Goal: Check status: Check status

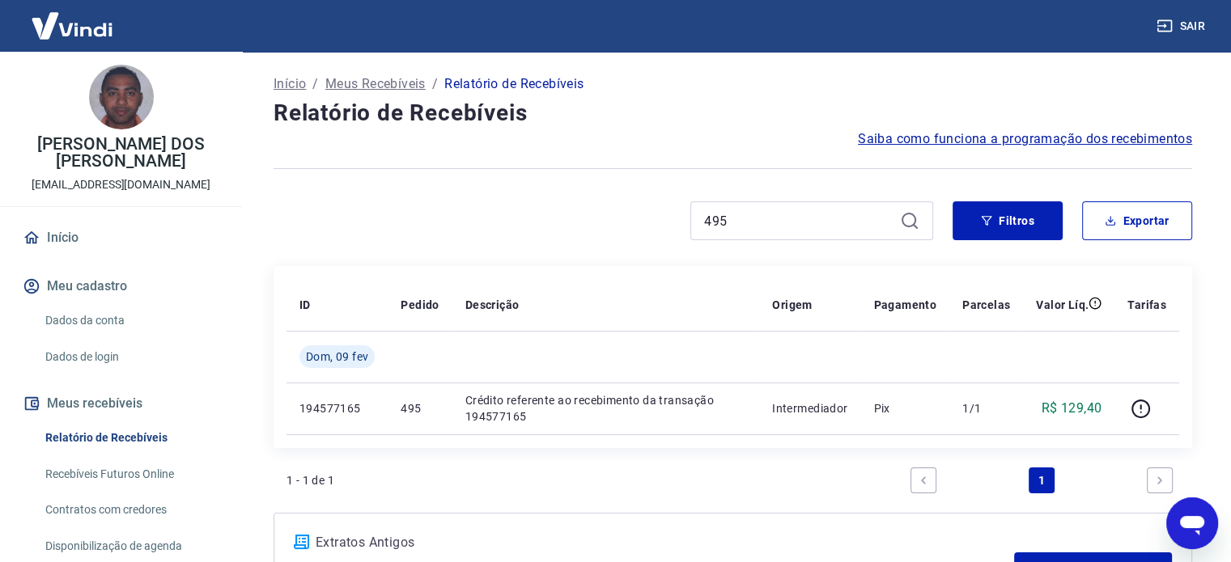
scroll to position [97, 0]
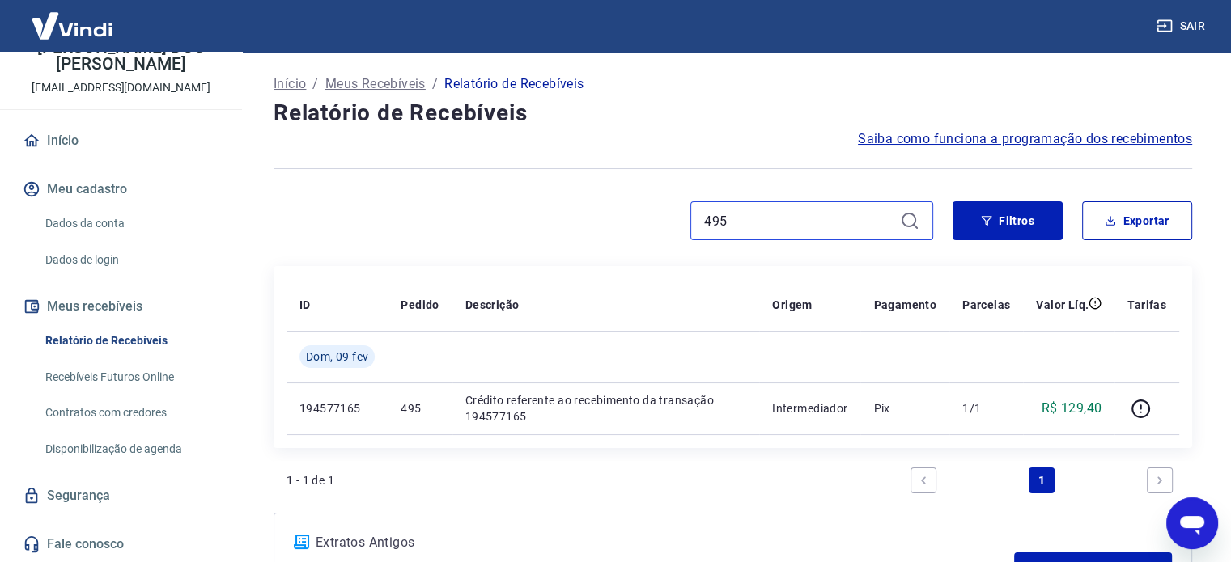
click at [798, 223] on input "495" at bounding box center [798, 221] width 189 height 24
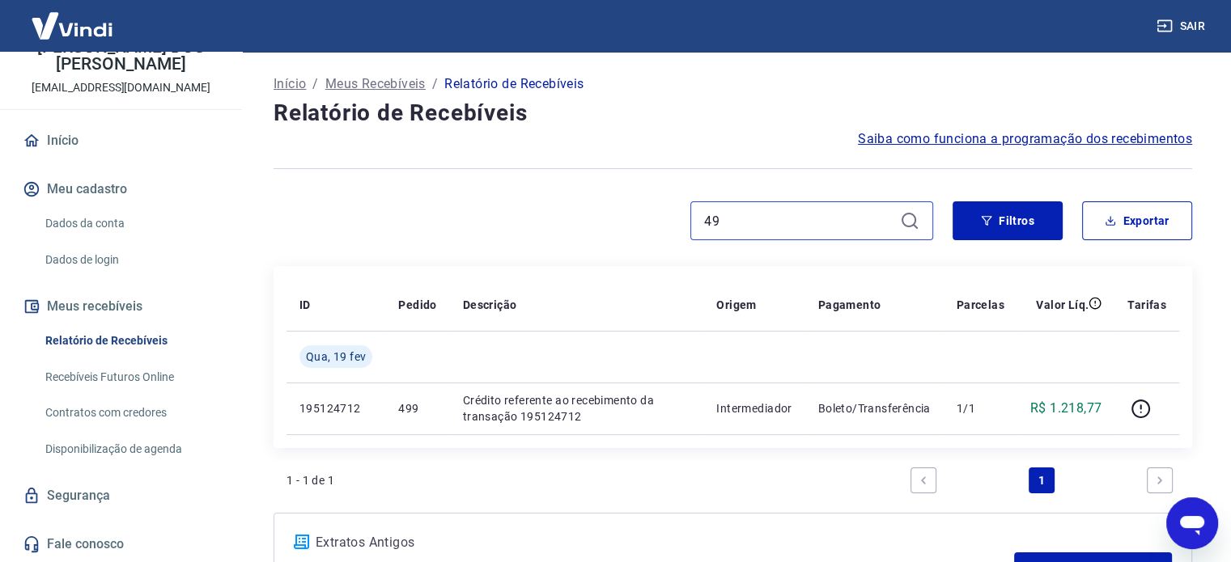
type input "4"
paste input "173921769927"
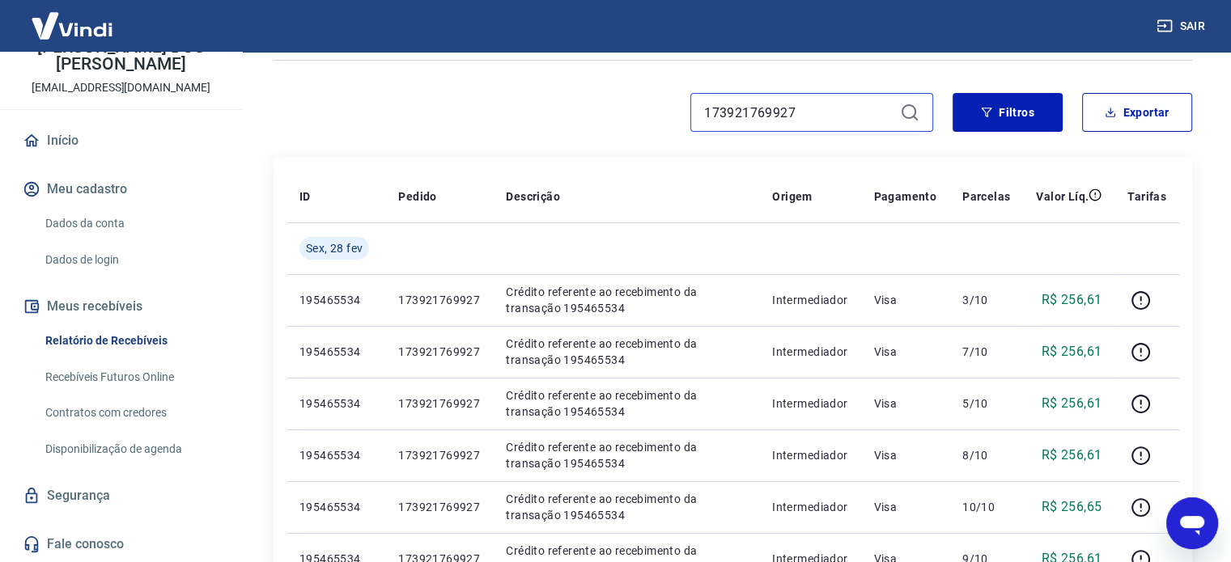
scroll to position [74, 0]
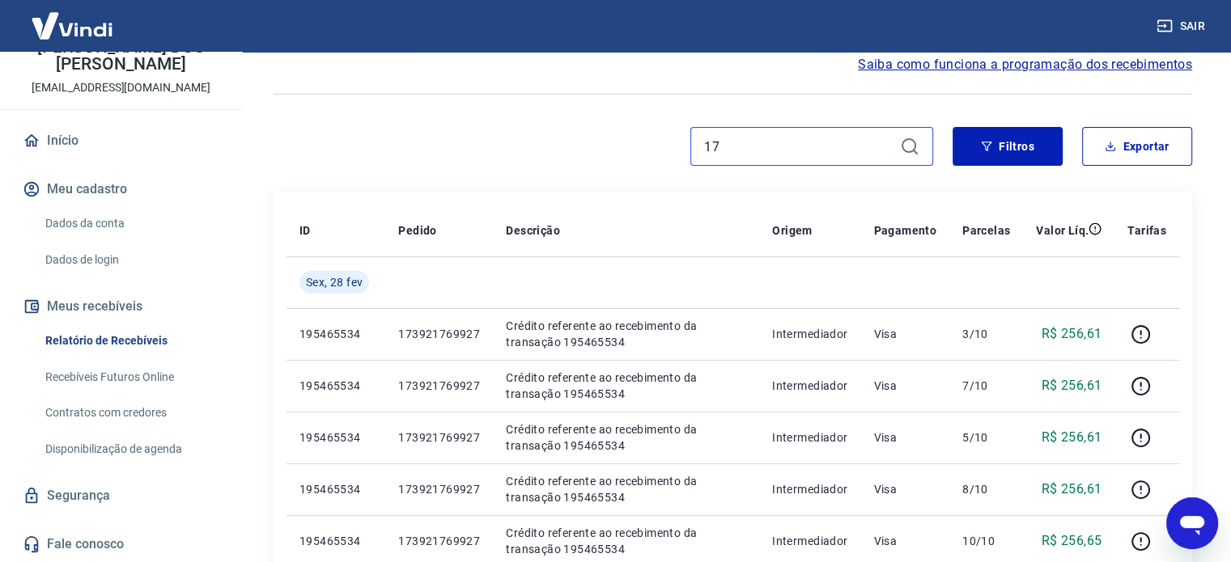
type input "1"
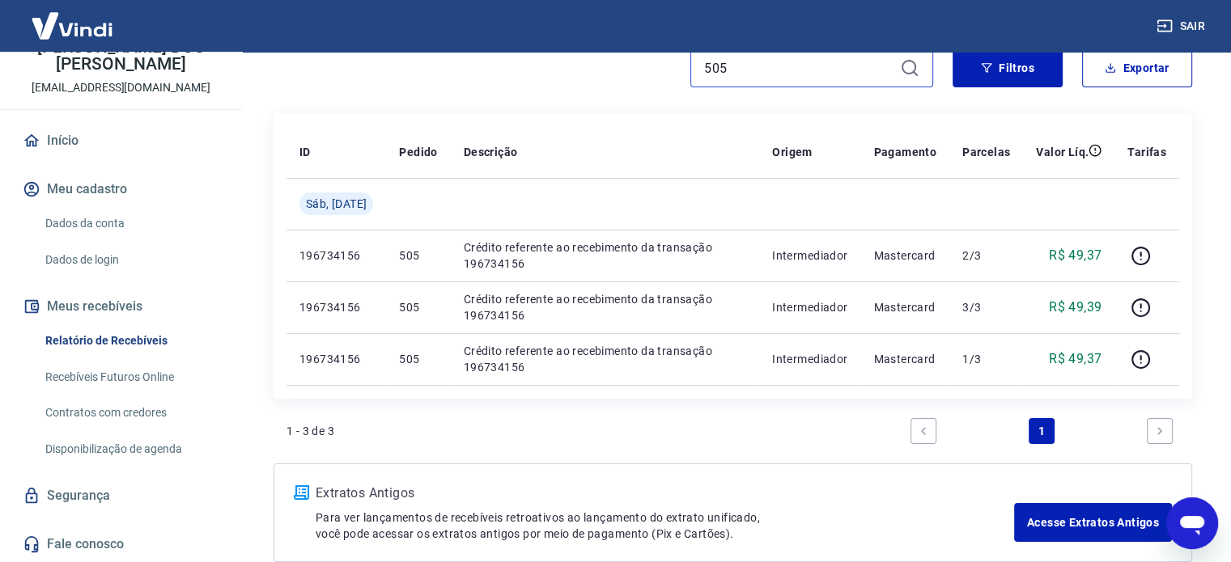
scroll to position [152, 0]
click at [858, 72] on input "505" at bounding box center [798, 69] width 189 height 24
type input "5"
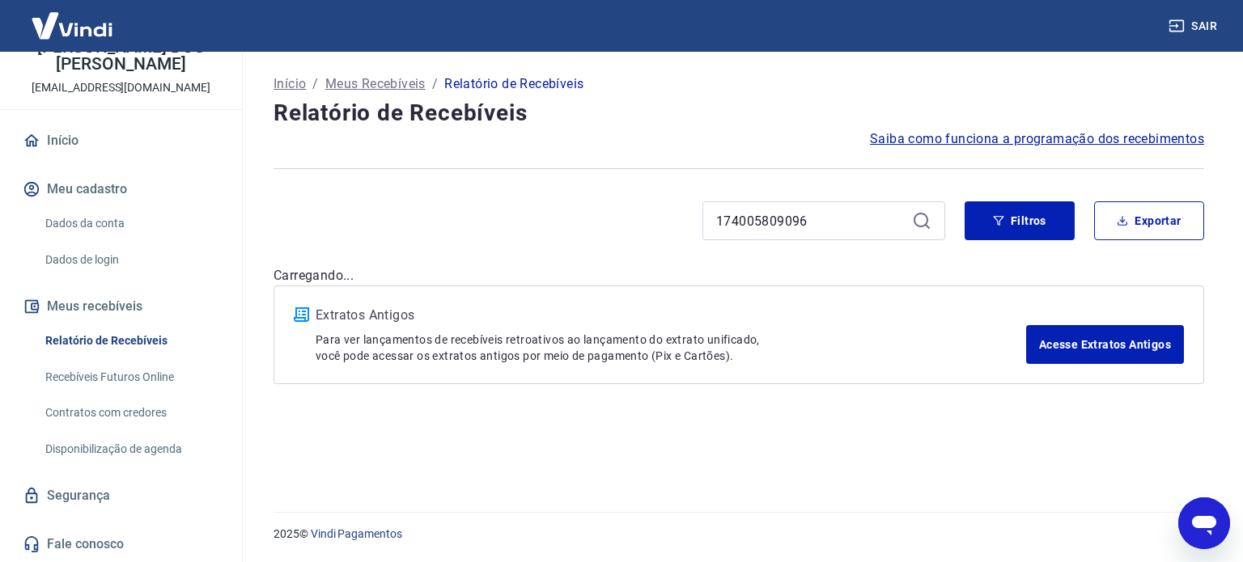
click at [949, 287] on div "Extratos Antigos Para ver lançamentos de recebíveis retroativos ao lançamento d…" at bounding box center [738, 335] width 930 height 99
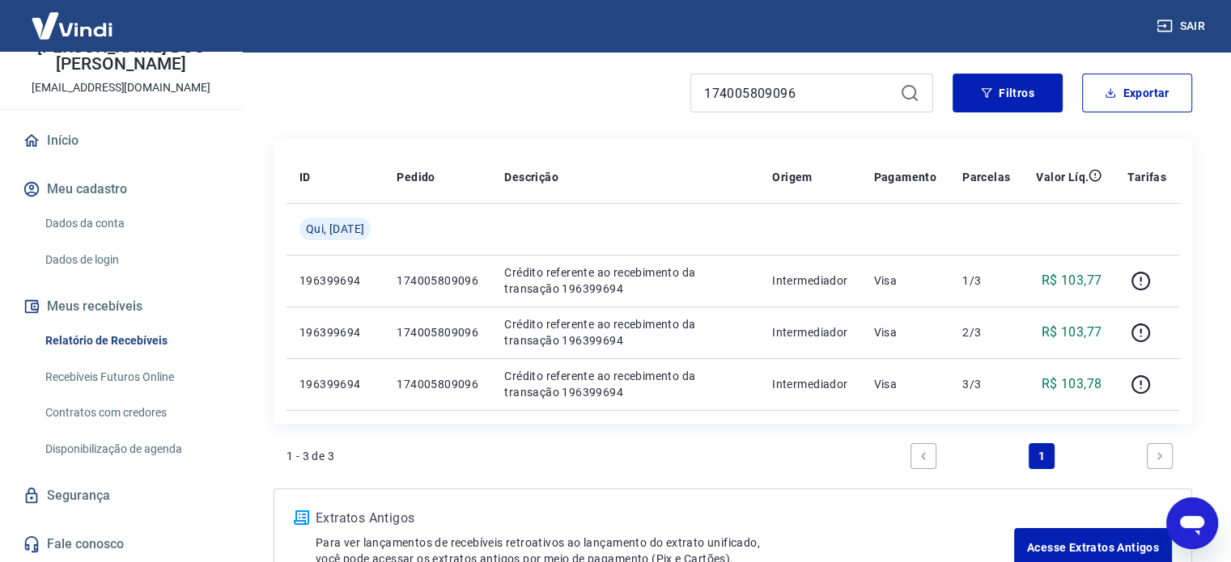
scroll to position [134, 0]
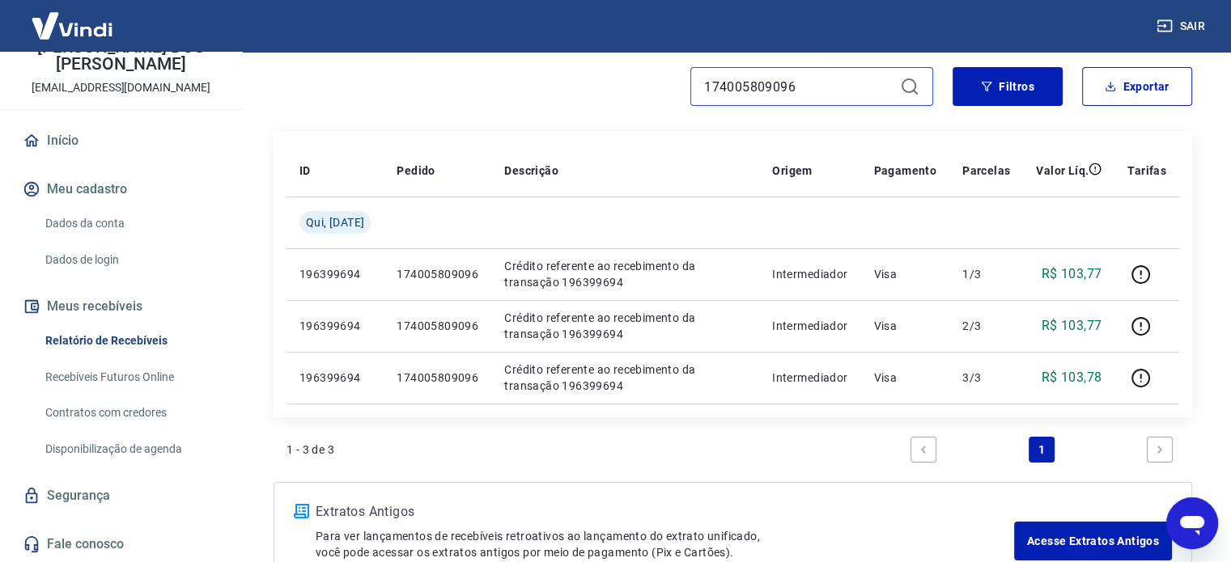
click at [854, 96] on input "174005809096" at bounding box center [798, 86] width 189 height 24
type input "1"
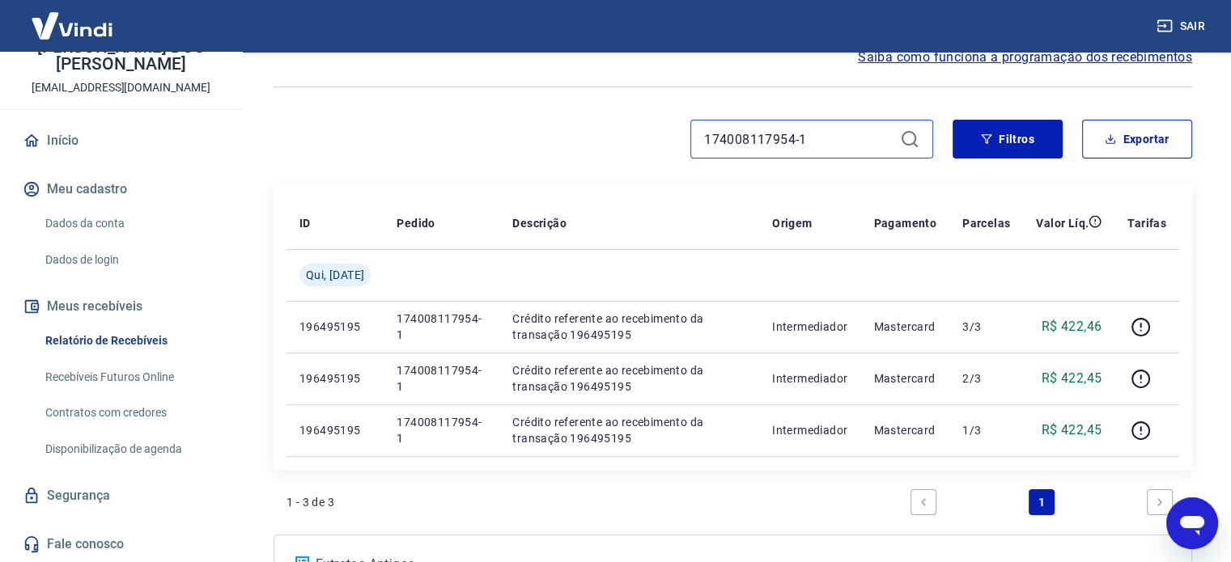
scroll to position [87, 0]
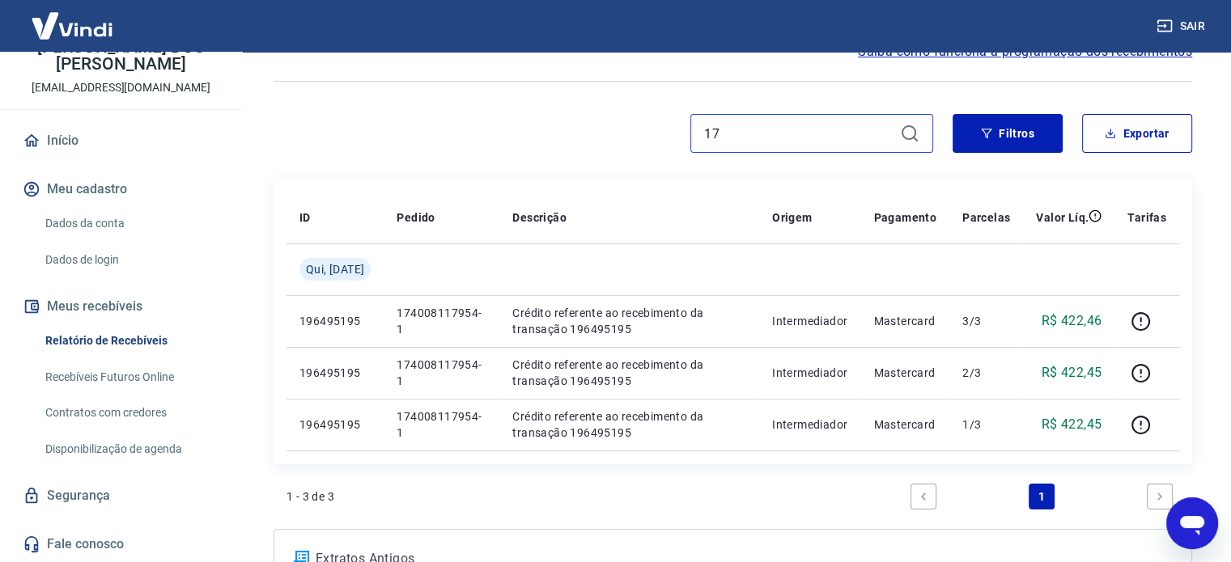
type input "1"
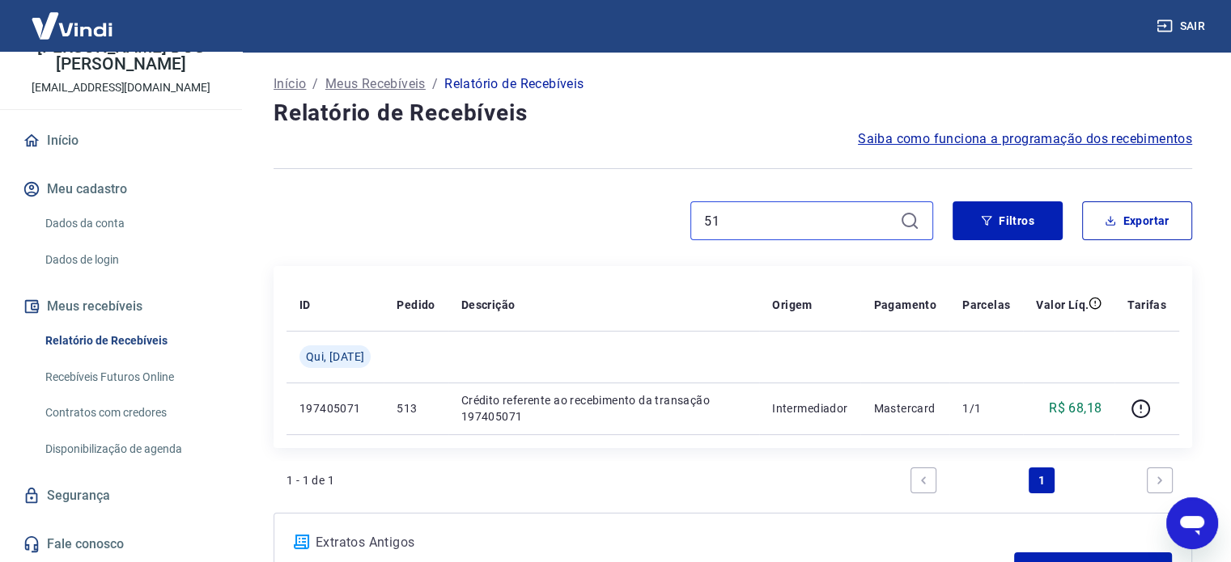
type input "5"
paste input "174076059627"
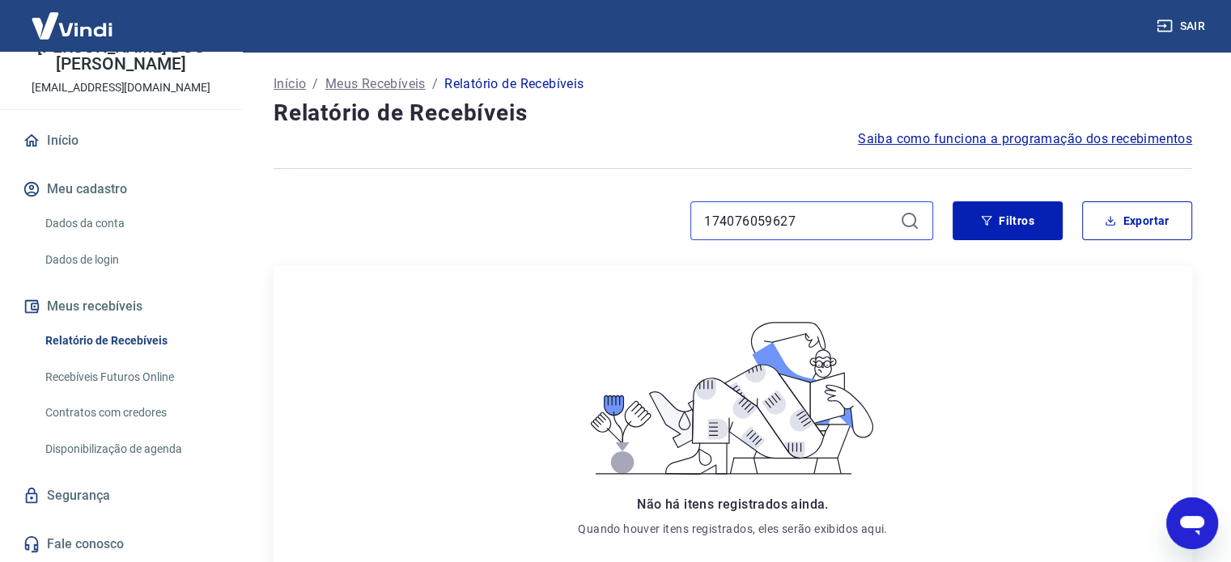
click at [832, 222] on input "174076059627" at bounding box center [798, 221] width 189 height 24
click at [728, 216] on input "174076059627" at bounding box center [798, 221] width 189 height 24
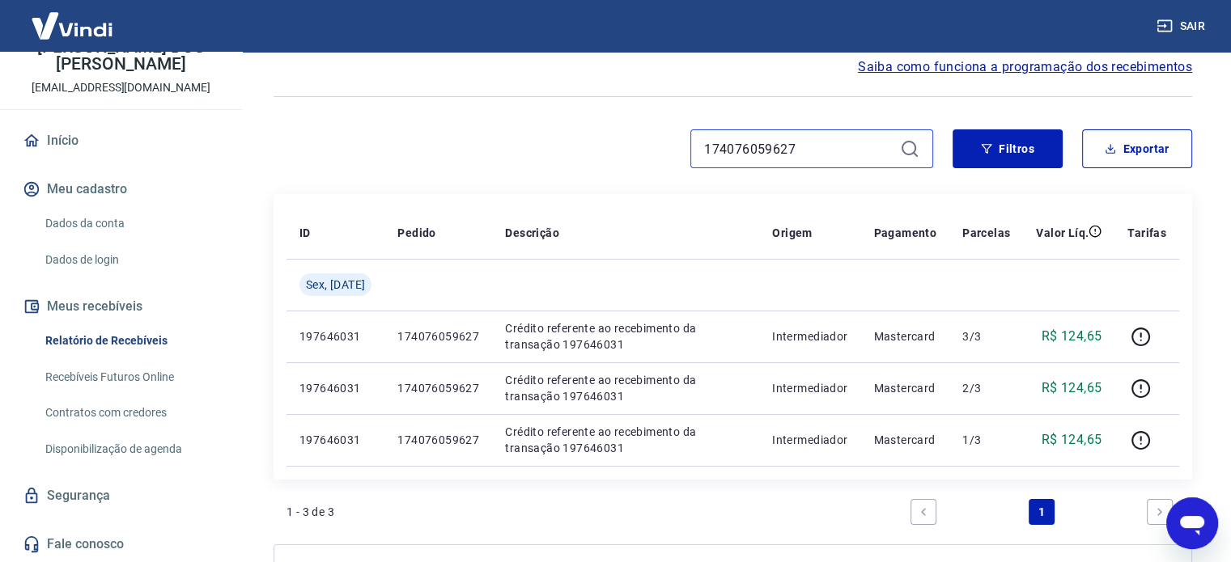
scroll to position [77, 0]
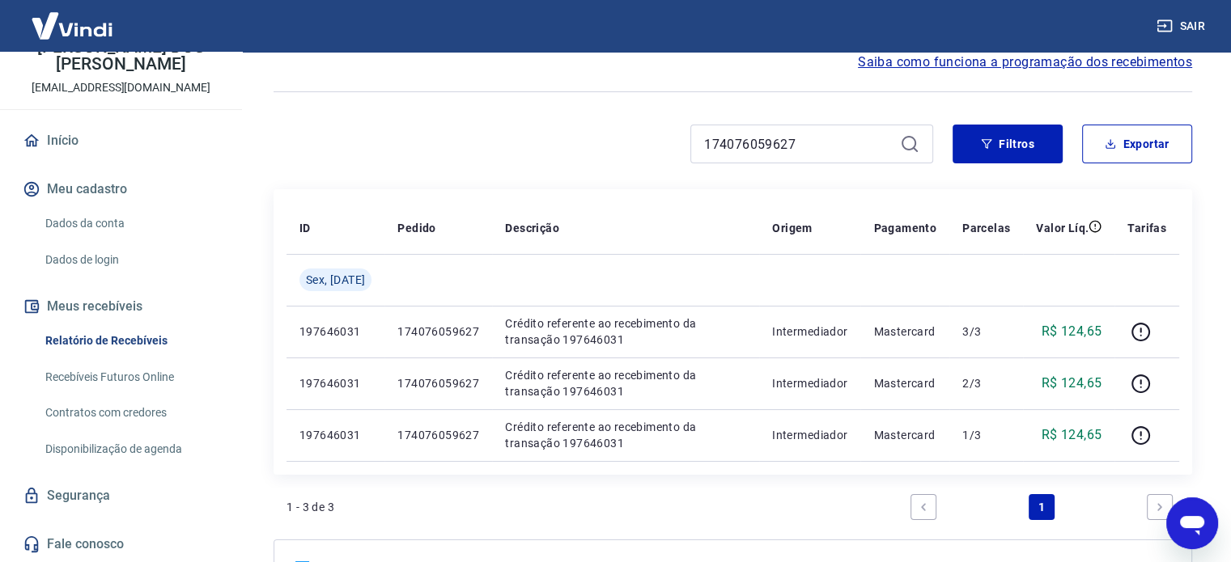
click at [794, 158] on div "174076059627" at bounding box center [811, 144] width 243 height 39
click at [801, 145] on input "174076059627" at bounding box center [798, 144] width 189 height 24
type input "1"
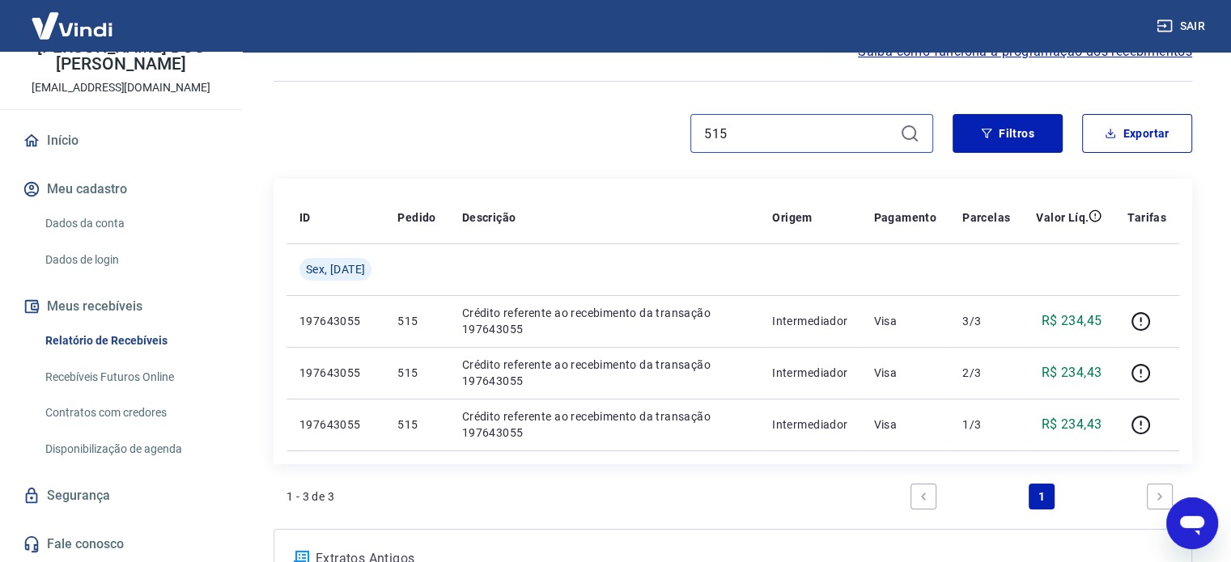
scroll to position [91, 0]
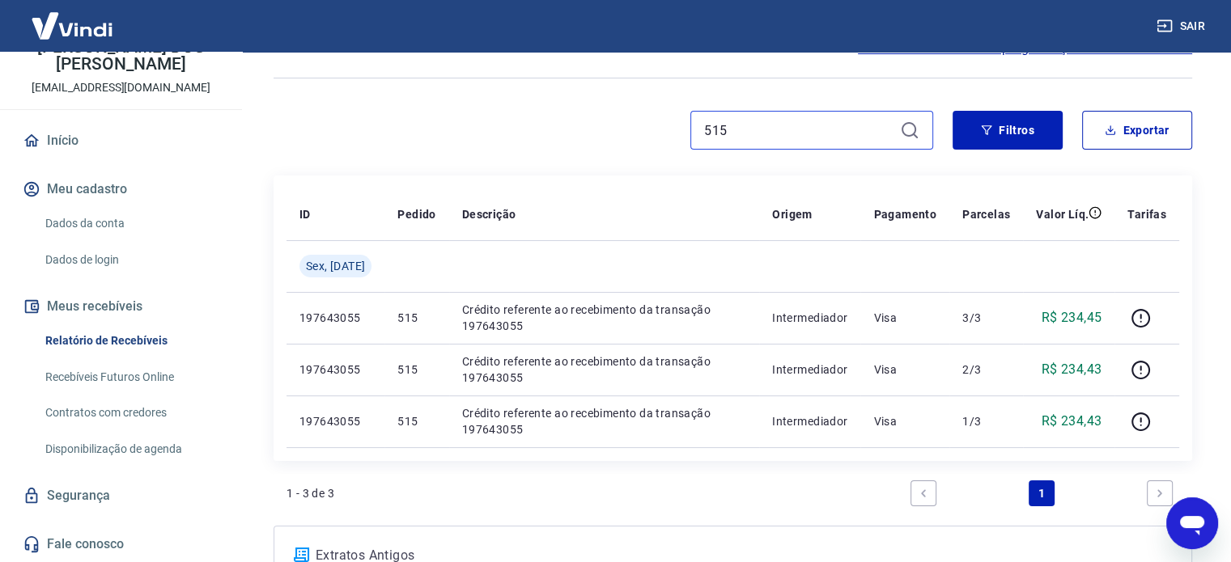
type input "515"
